Goal: Task Accomplishment & Management: Use online tool/utility

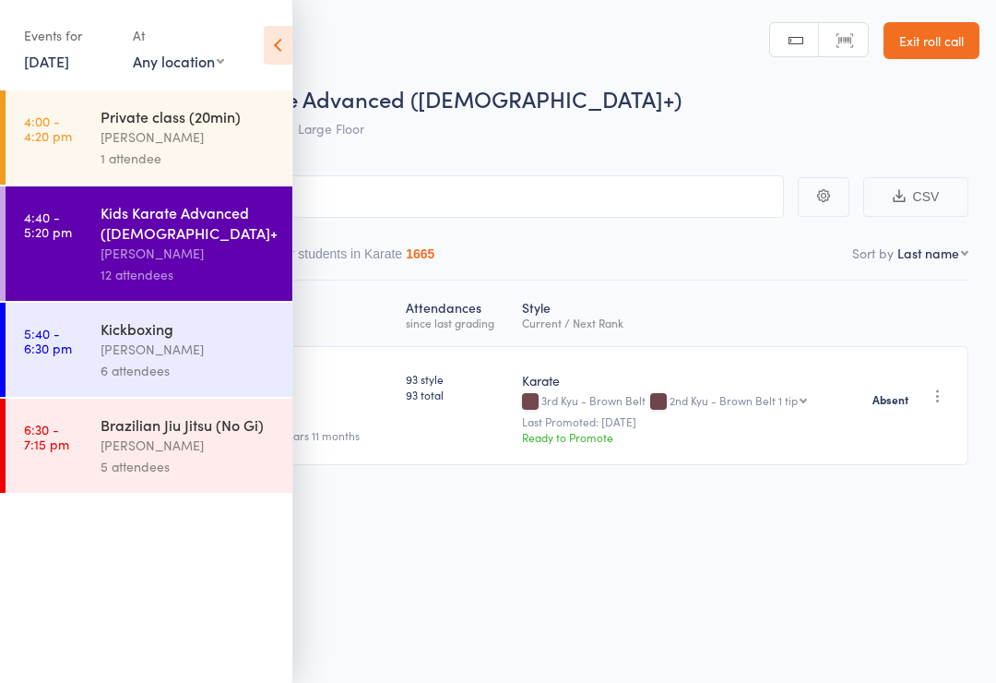
click at [59, 369] on link "5:40 - 6:30 pm Kickboxing Marc Mathews 6 attendees" at bounding box center [149, 350] width 287 height 94
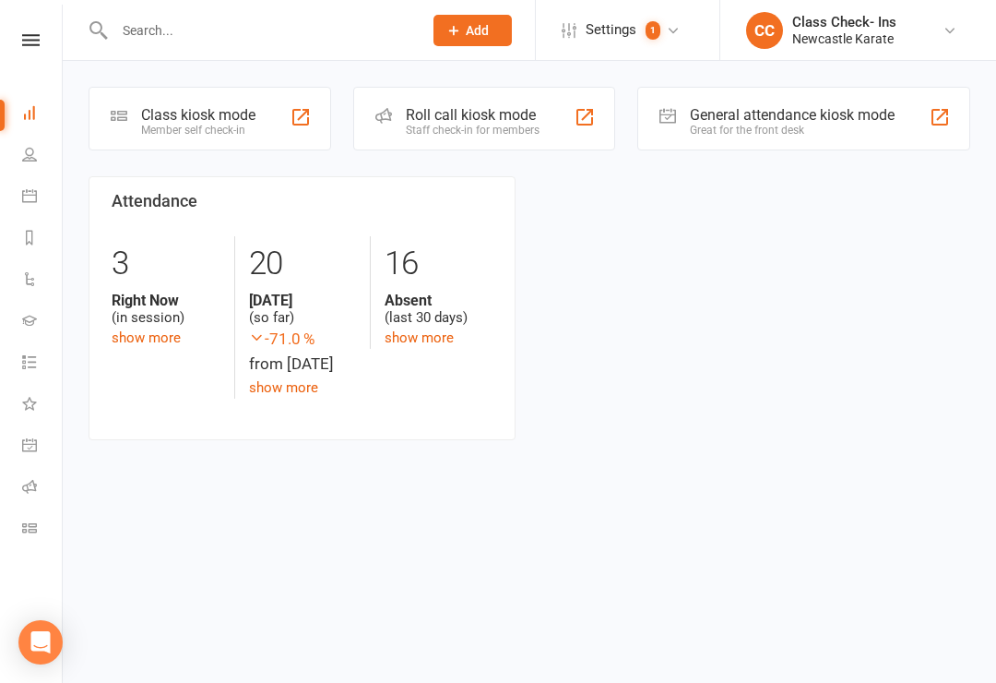
click at [384, 91] on div "Roll call kiosk mode Staff check-in for members" at bounding box center [484, 119] width 262 height 64
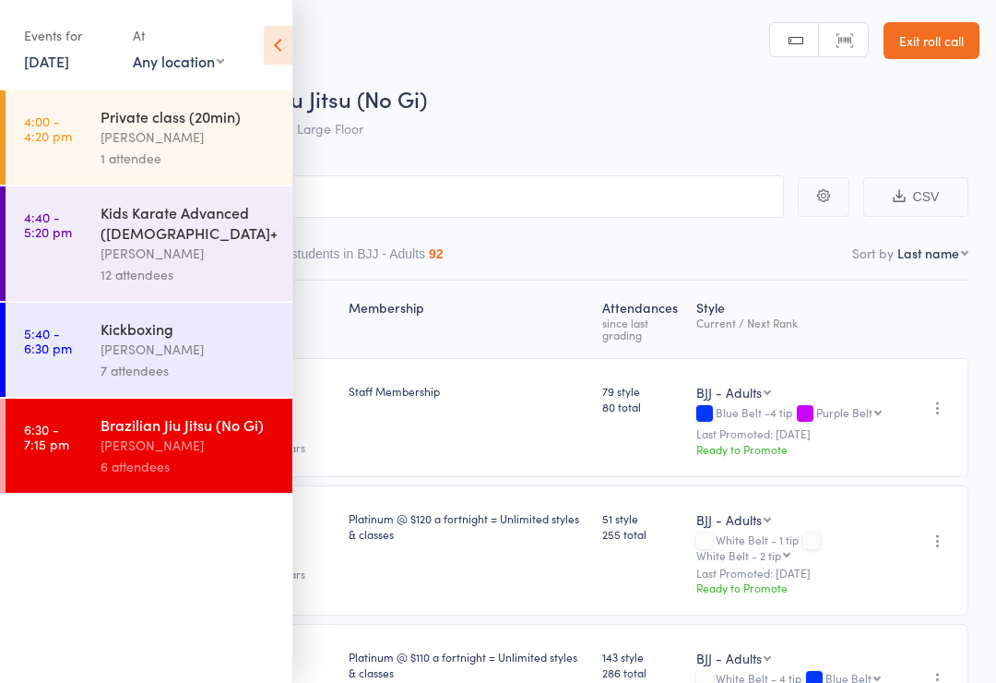
click at [73, 384] on link "5:40 - 6:30 pm Kickboxing [PERSON_NAME] 7 attendees" at bounding box center [149, 350] width 287 height 94
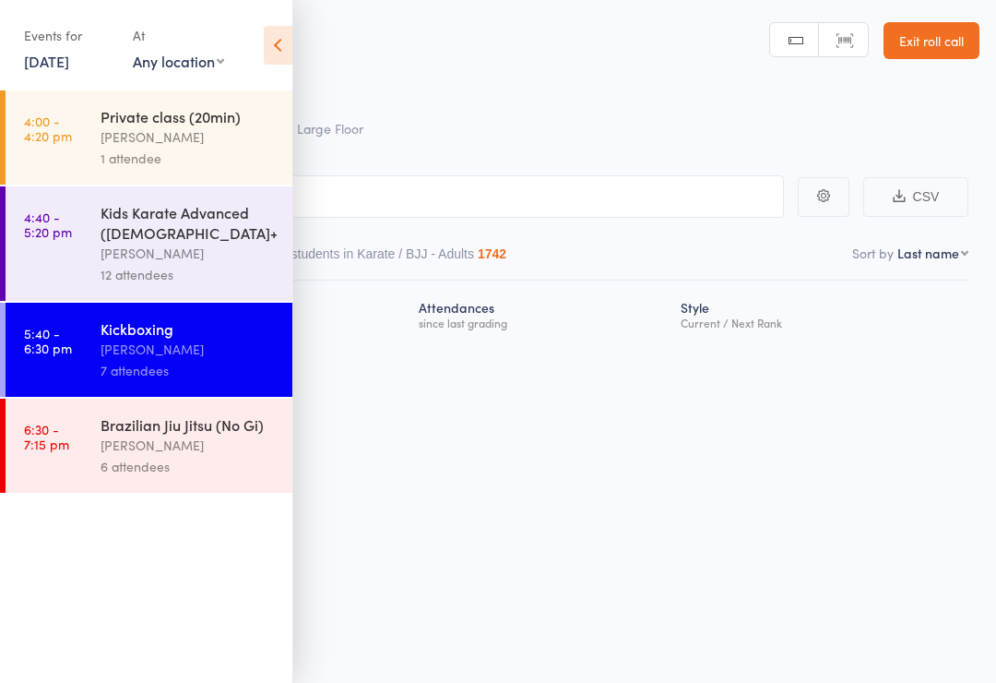
click at [272, 57] on icon at bounding box center [278, 45] width 29 height 39
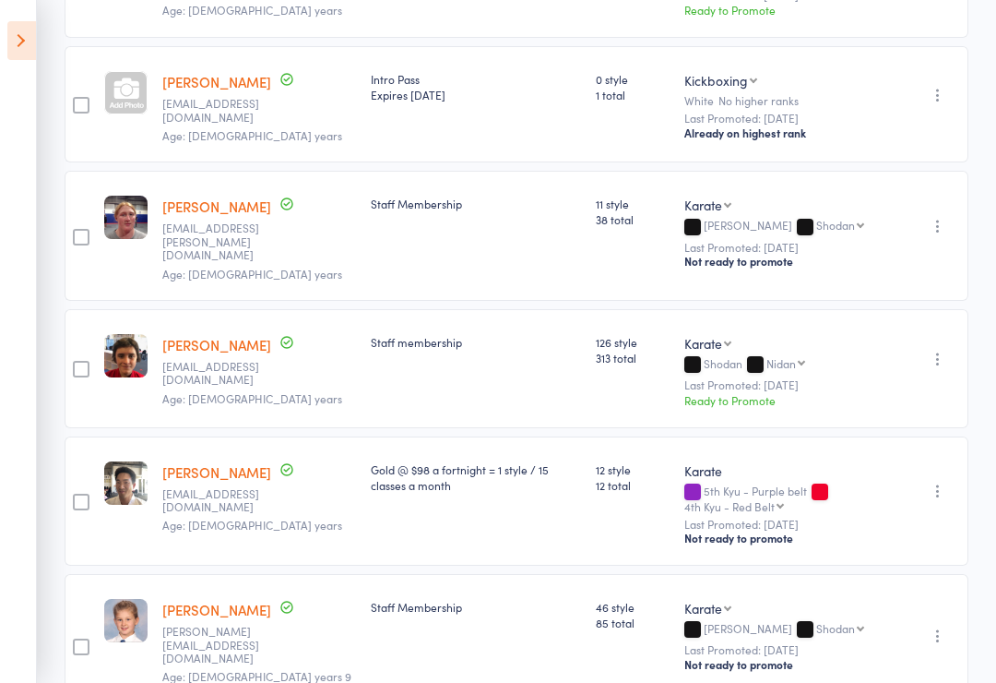
scroll to position [304, 0]
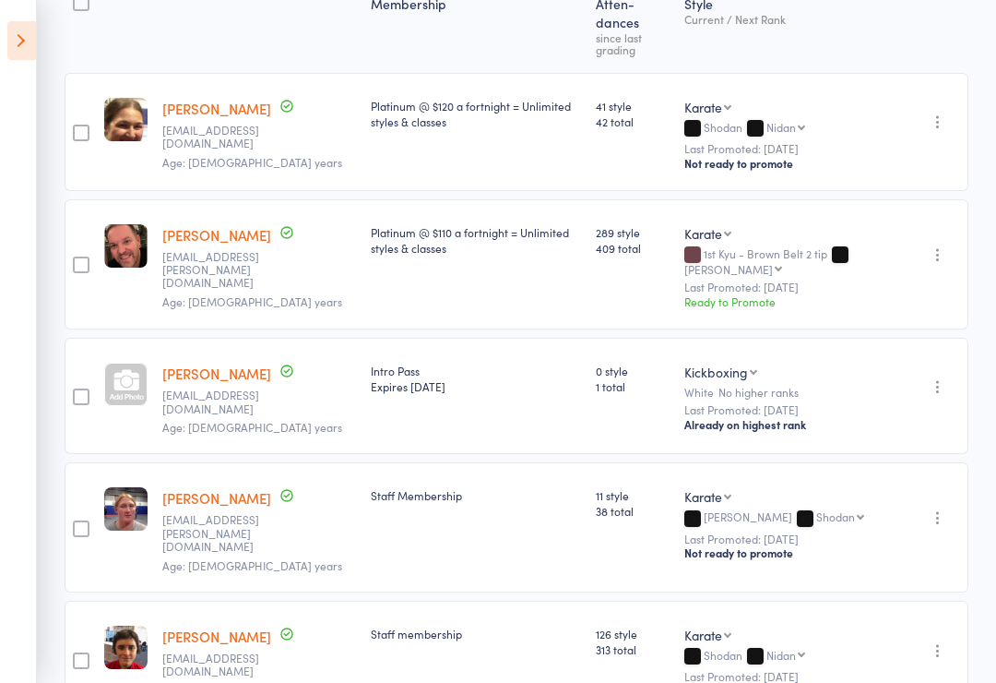
click at [39, 25] on main "CSV Checked in 7 Waiting to check in 0 Other students in Karate / BJJ - Adults …" at bounding box center [498, 467] width 996 height 1246
click at [4, 45] on aside "Events for 15 Aug, 2025 15 Aug, 2025 August 2025 Sun Mon Tue Wed Thu Fri Sat 31…" at bounding box center [18, 341] width 37 height 683
click at [26, 59] on icon at bounding box center [21, 40] width 29 height 39
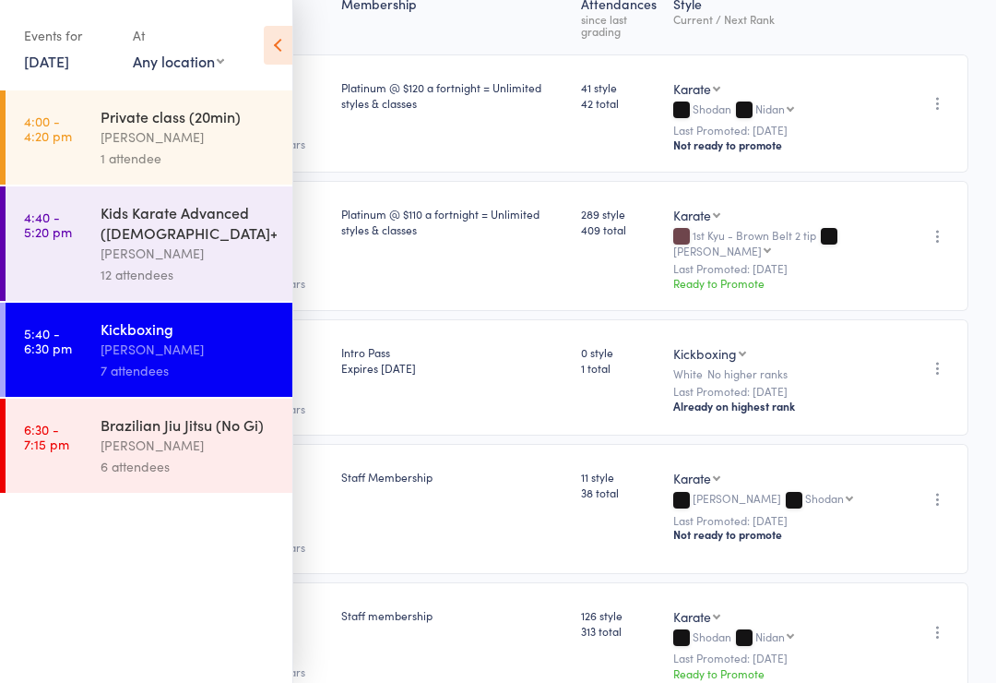
click at [57, 414] on link "6:30 - 7:15 pm Brazilian Jiu Jitsu (No Gi) Marc Mathews 6 attendees" at bounding box center [149, 446] width 287 height 94
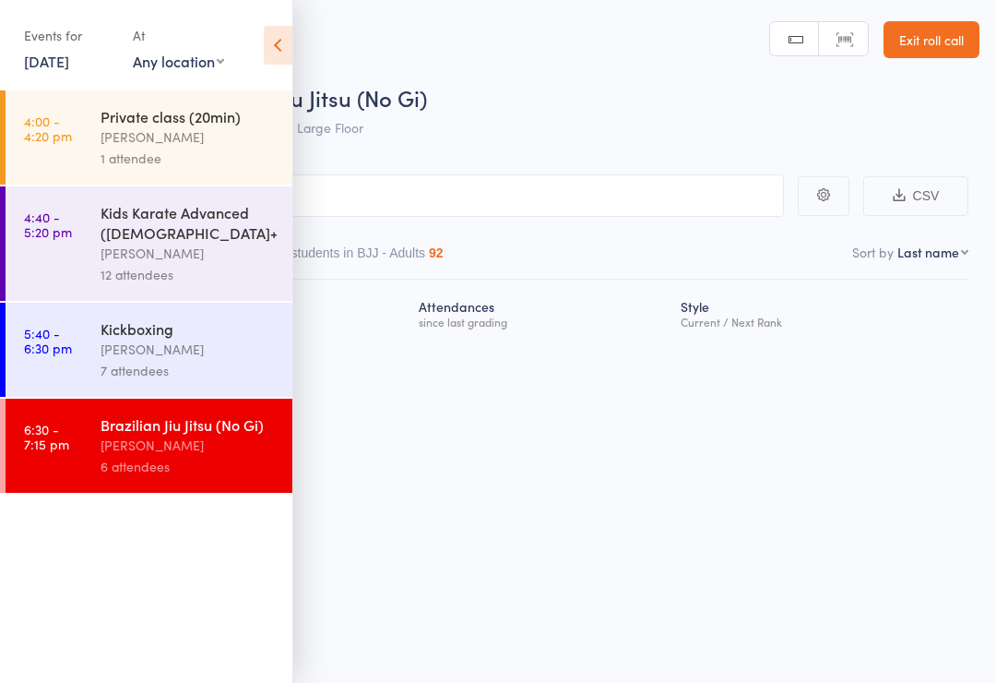
click at [277, 42] on icon at bounding box center [278, 45] width 29 height 39
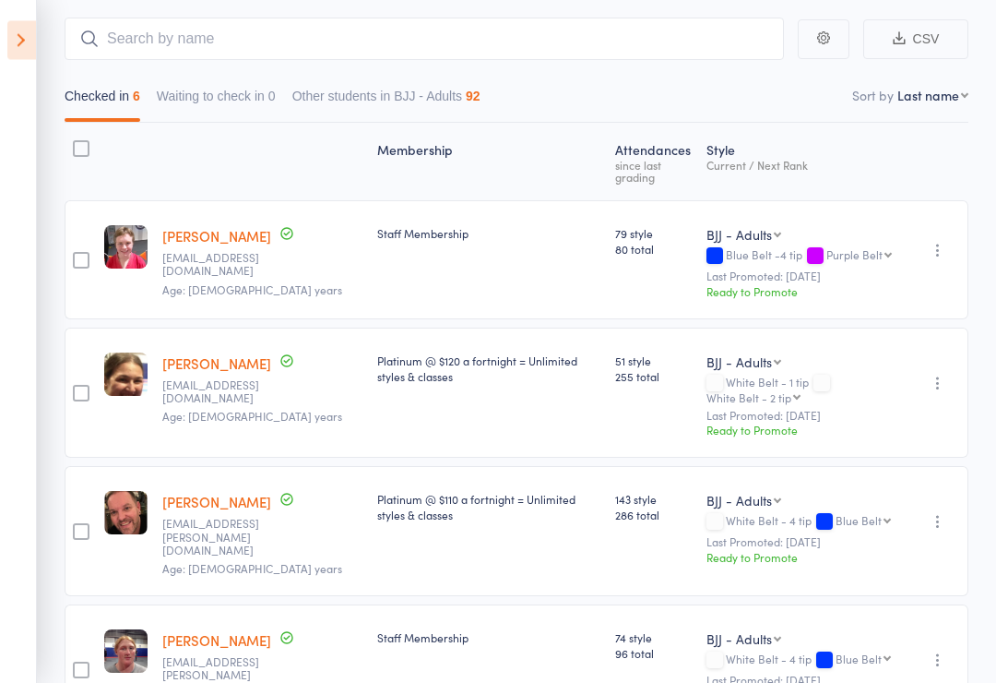
scroll to position [137, 0]
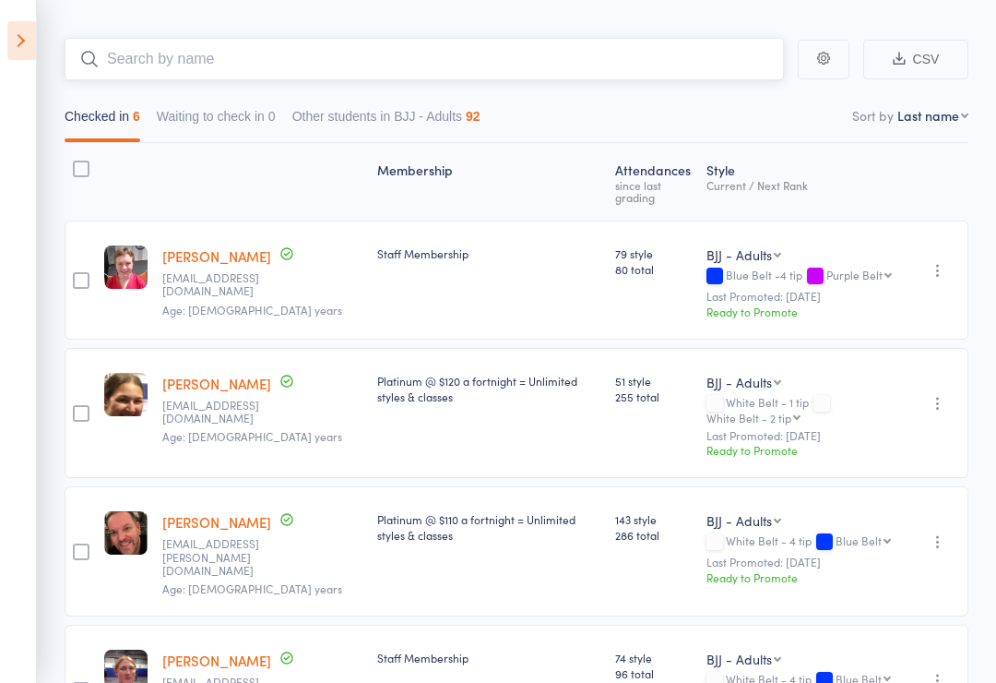
click at [335, 66] on input "search" at bounding box center [425, 59] width 720 height 42
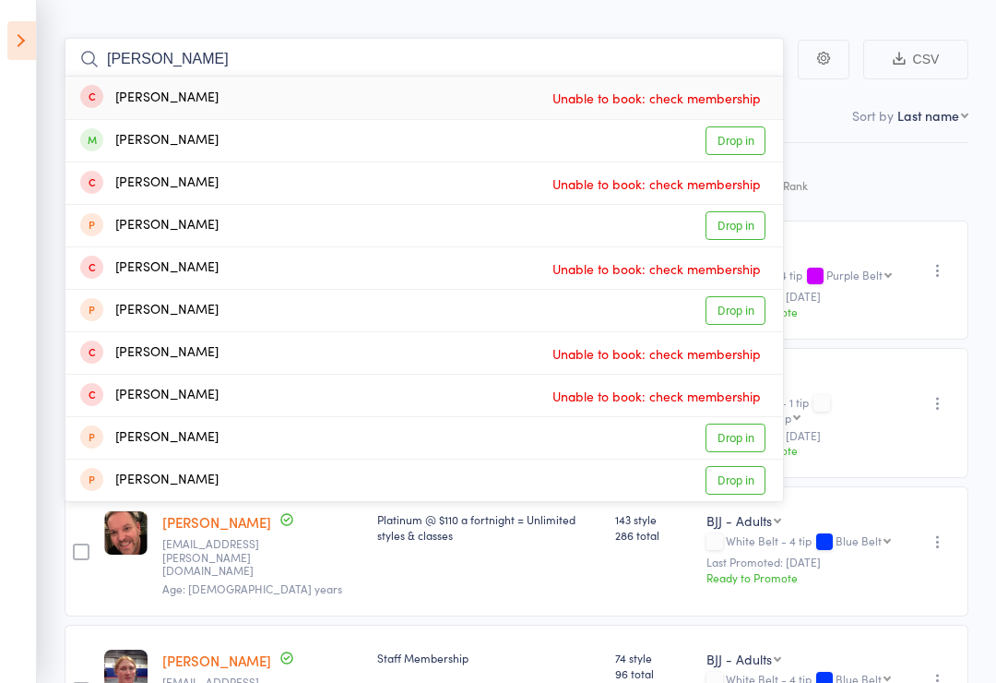
type input "Shannan"
click at [728, 135] on link "Drop in" at bounding box center [736, 140] width 60 height 29
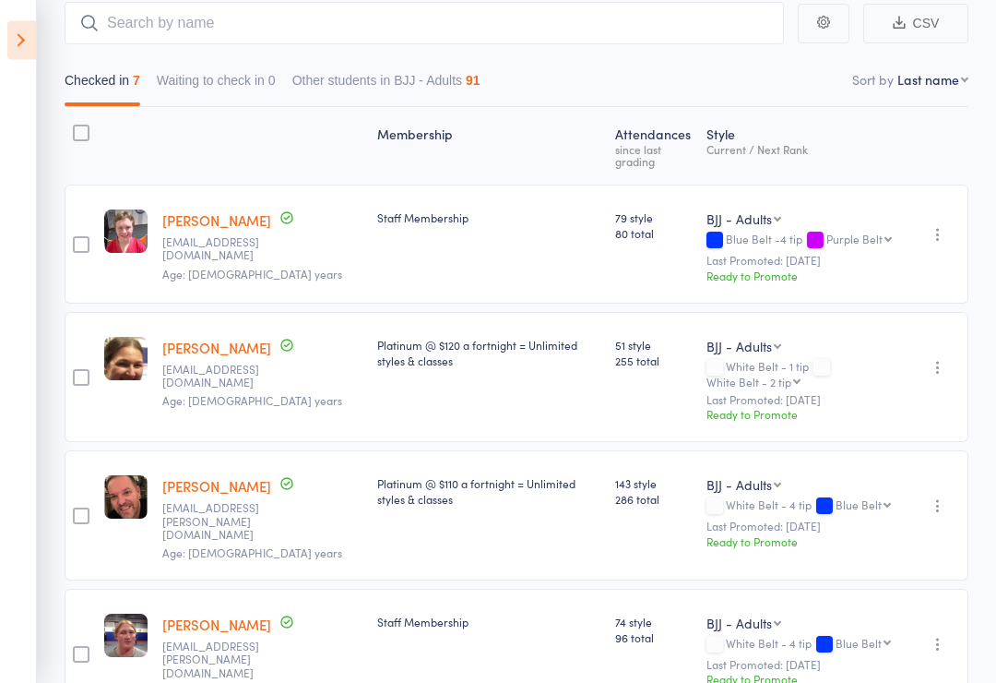
scroll to position [169, 0]
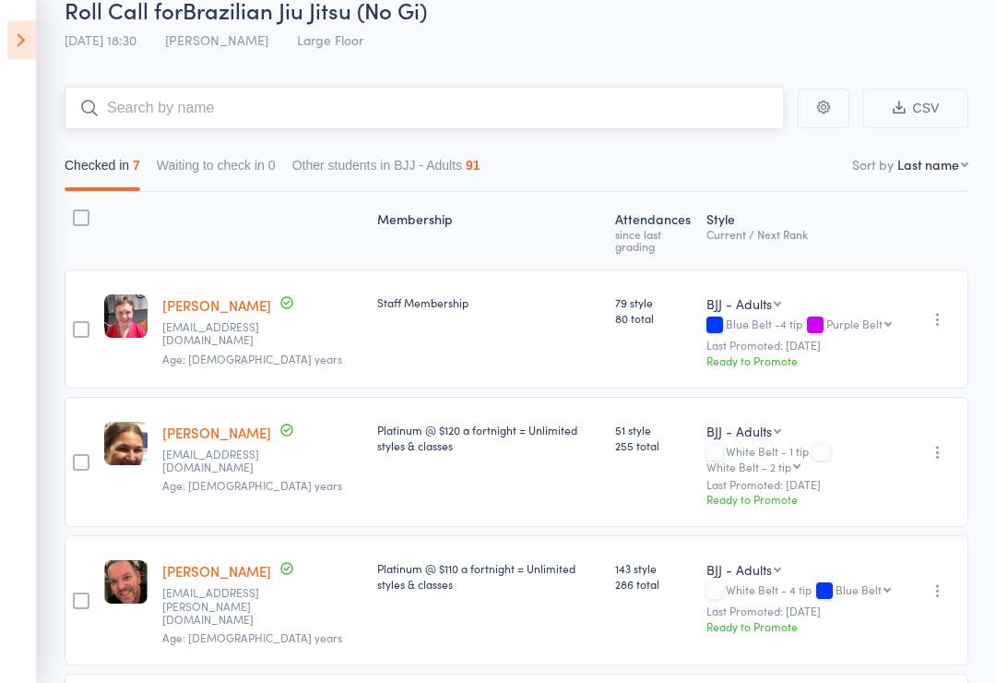
click at [435, 127] on input "search" at bounding box center [425, 109] width 720 height 42
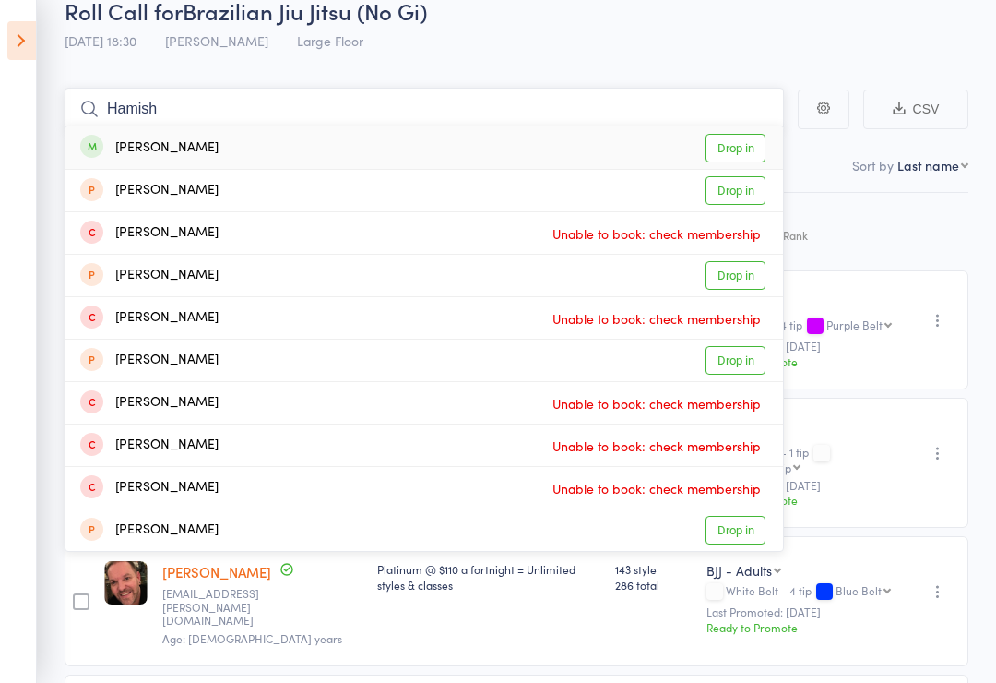
type input "Hamish"
click at [701, 130] on div "Hamish Kerr Drop in" at bounding box center [425, 147] width 718 height 42
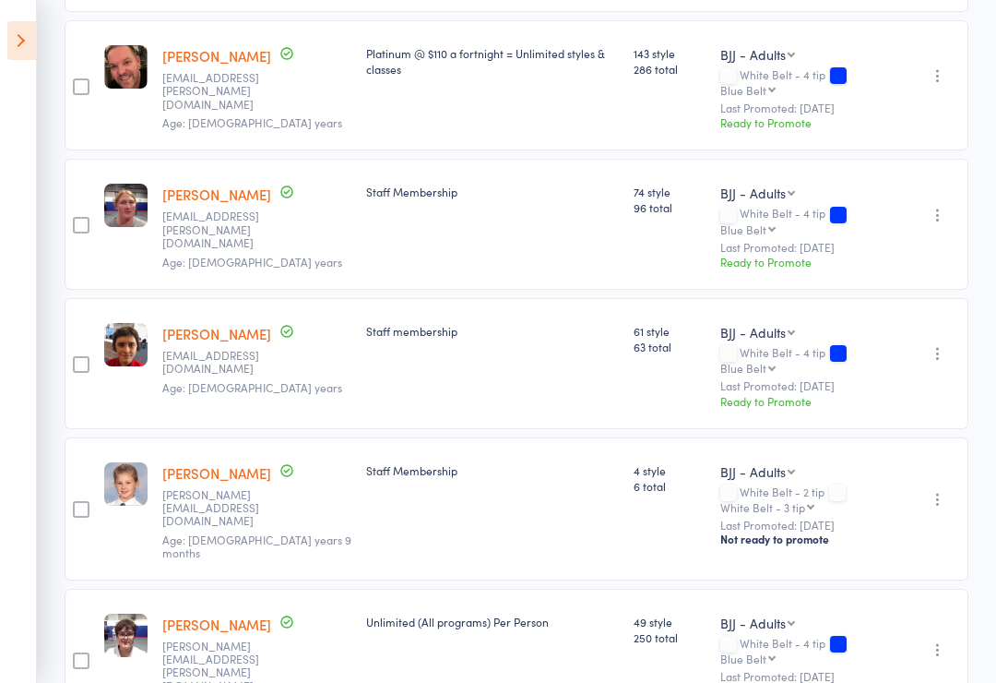
scroll to position [782, 0]
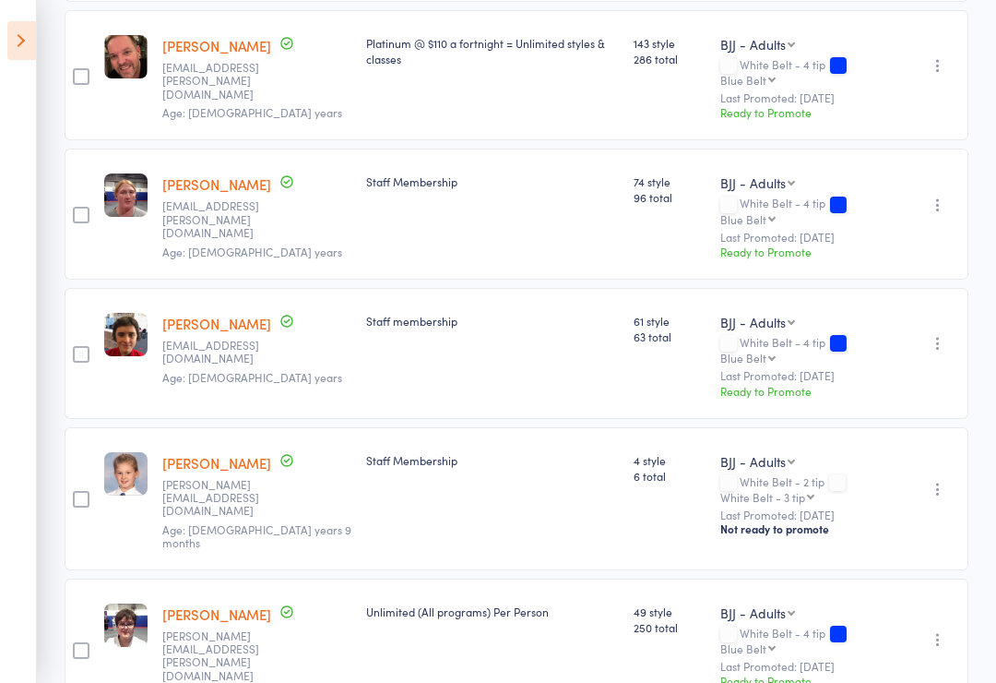
click at [7, 42] on icon at bounding box center [21, 40] width 29 height 39
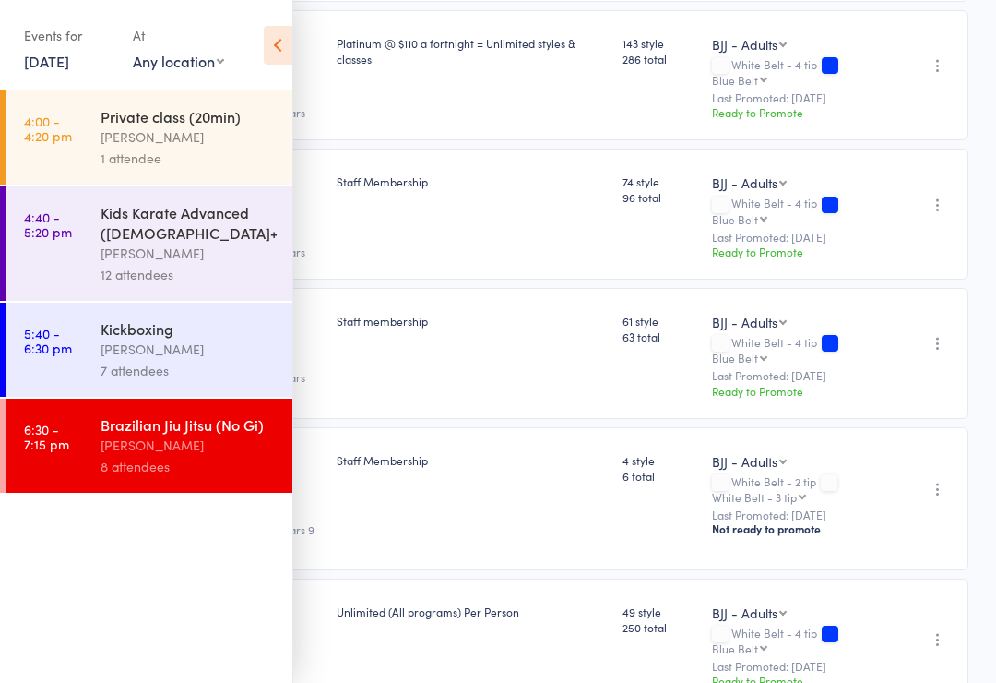
scroll to position [765, 0]
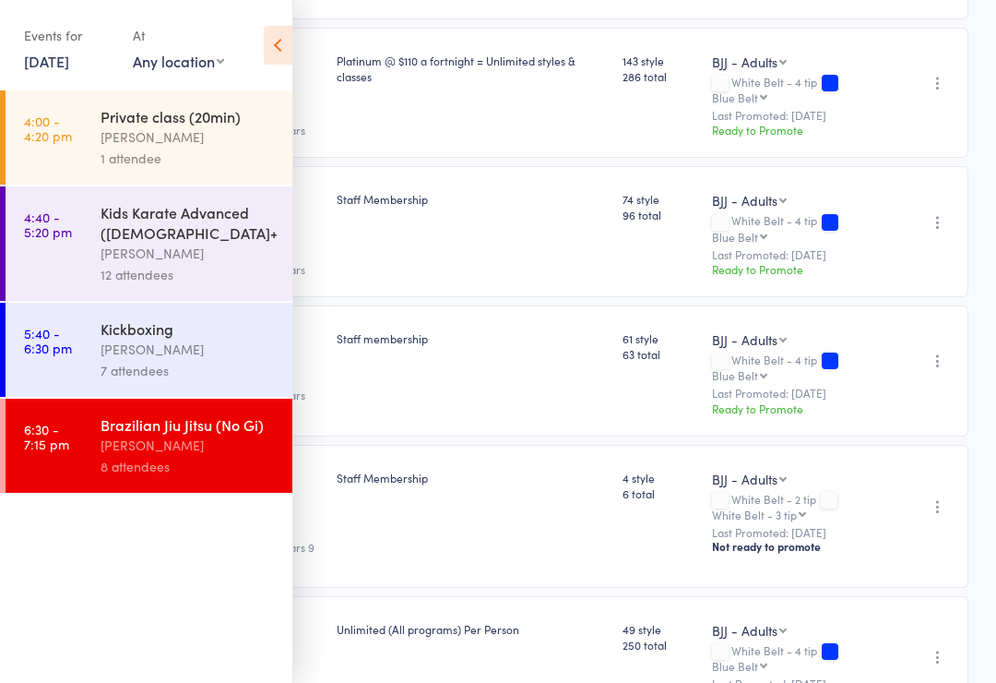
click at [49, 368] on link "5:40 - 6:30 pm Kickboxing Marc Mathews 7 attendees" at bounding box center [149, 350] width 287 height 94
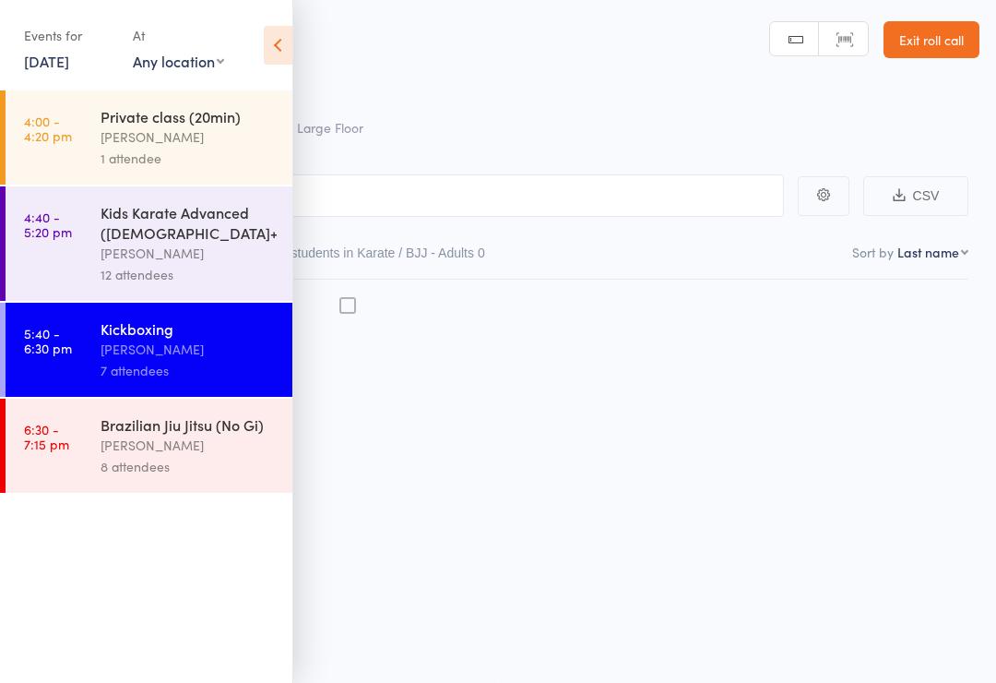
scroll to position [13, 0]
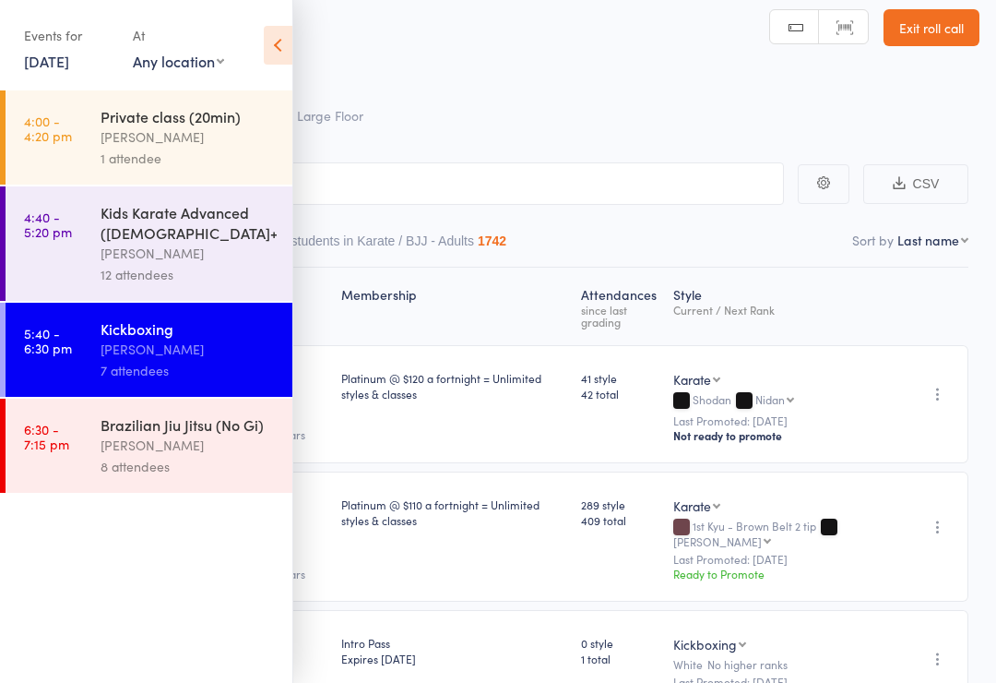
click at [289, 41] on icon at bounding box center [278, 45] width 29 height 39
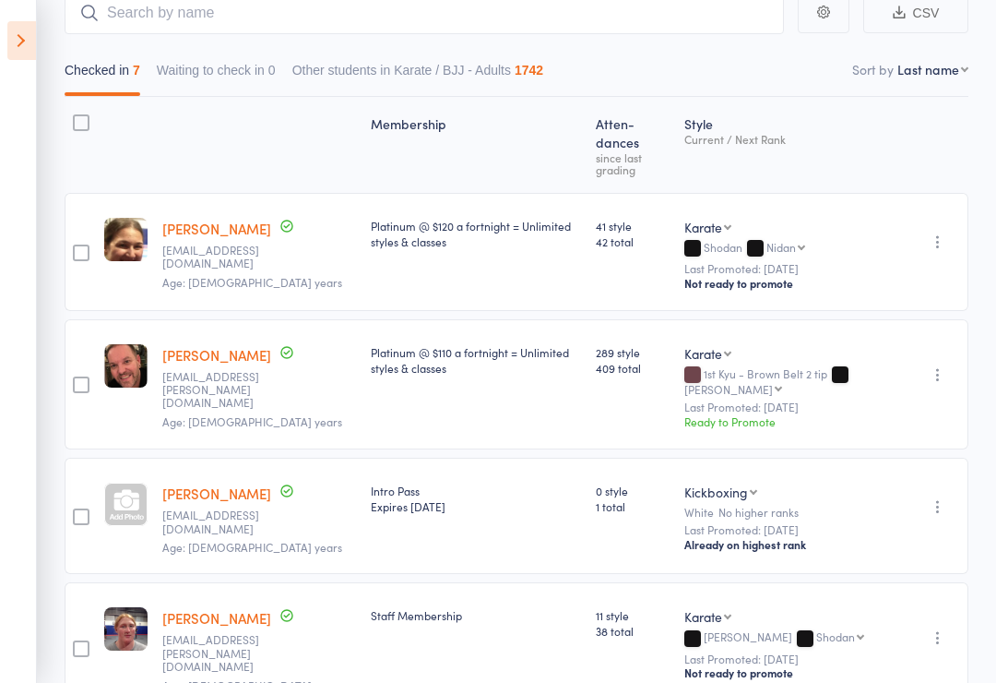
scroll to position [0, 0]
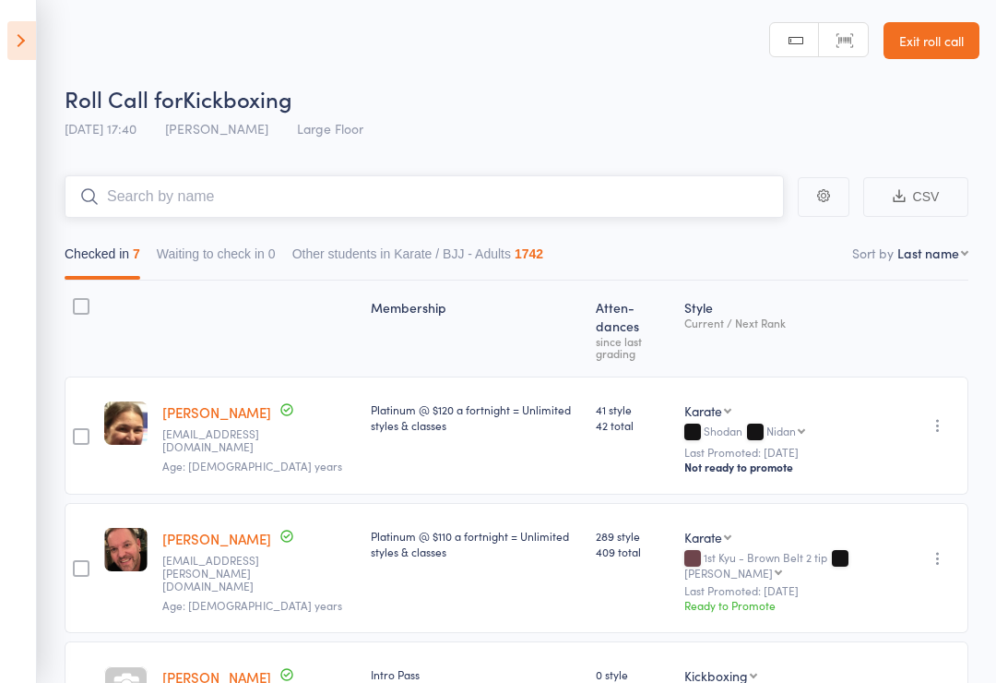
click at [158, 205] on input "search" at bounding box center [425, 196] width 720 height 42
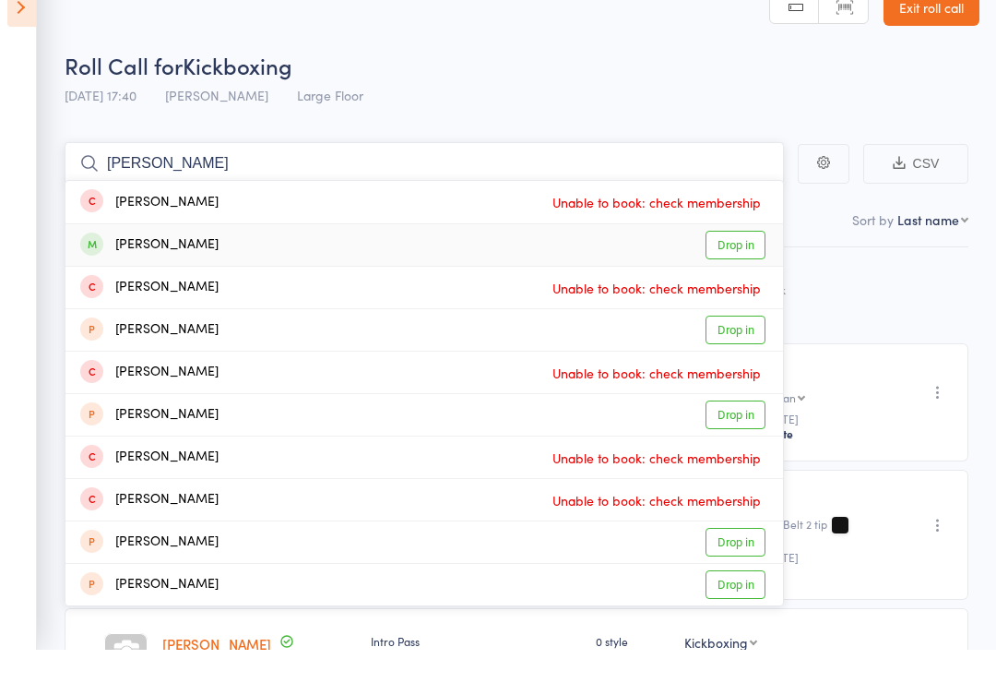
type input "Shannan"
click at [745, 264] on link "Drop in" at bounding box center [736, 278] width 60 height 29
